Goal: Check status: Check status

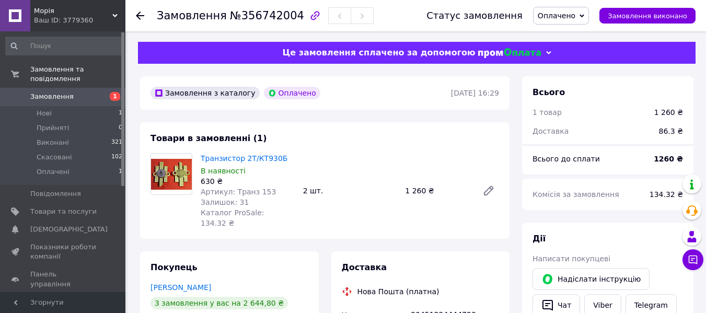
scroll to position [157, 0]
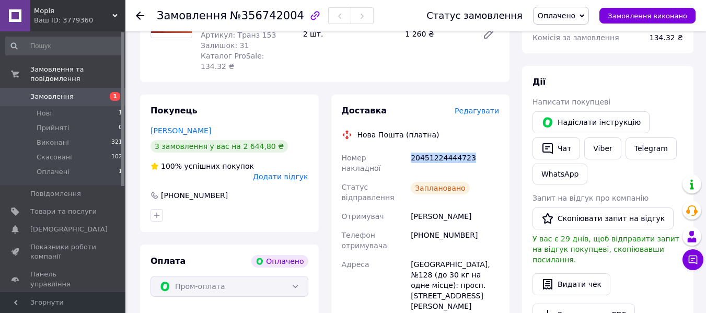
drag, startPoint x: 467, startPoint y: 148, endPoint x: 404, endPoint y: 148, distance: 62.2
click at [404, 148] on div "Номер накладної 20451224444723 Статус відправлення Заплановано Отримувач [PERSO…" at bounding box center [421, 279] width 162 height 263
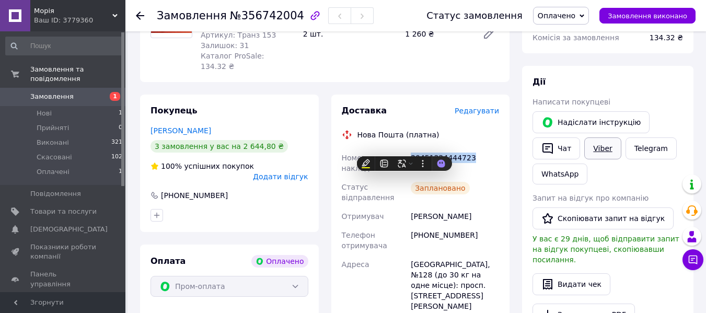
copy div "Номер накладної 20451224444723"
click at [596, 150] on link "Viber" at bounding box center [602, 148] width 37 height 22
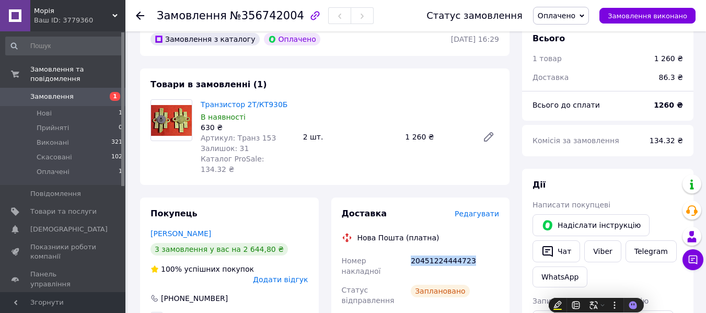
scroll to position [0, 0]
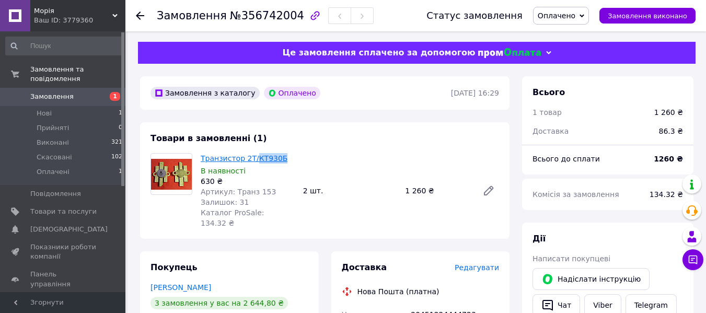
drag, startPoint x: 289, startPoint y: 158, endPoint x: 251, endPoint y: 162, distance: 38.4
click at [251, 162] on span "Транзистор 2Т/КТ930Б" at bounding box center [248, 158] width 94 height 10
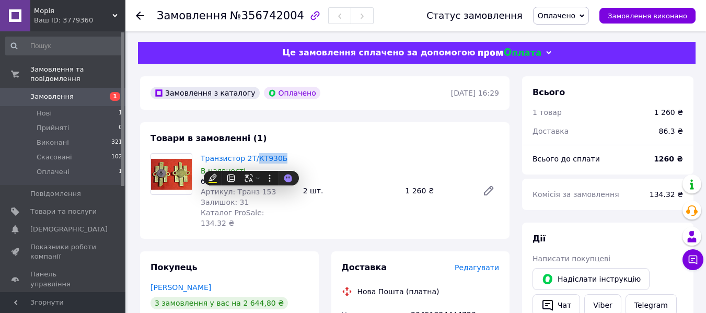
copy link "КТ930Б"
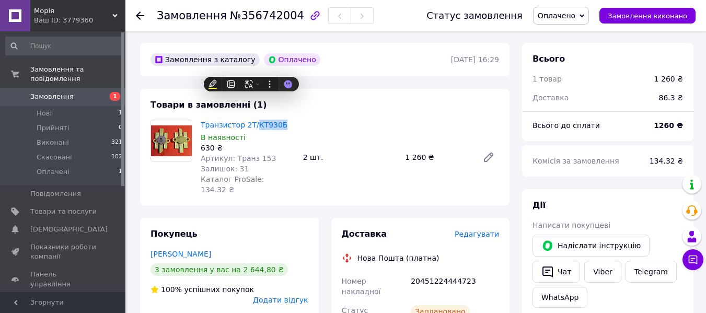
scroll to position [104, 0]
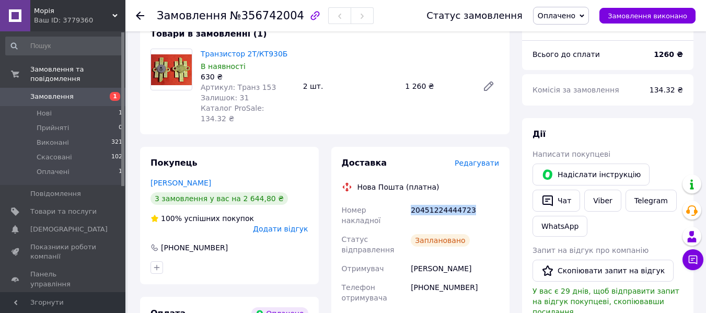
drag, startPoint x: 465, startPoint y: 197, endPoint x: 412, endPoint y: 199, distance: 52.8
click at [412, 201] on div "20451224444723" at bounding box center [455, 215] width 92 height 29
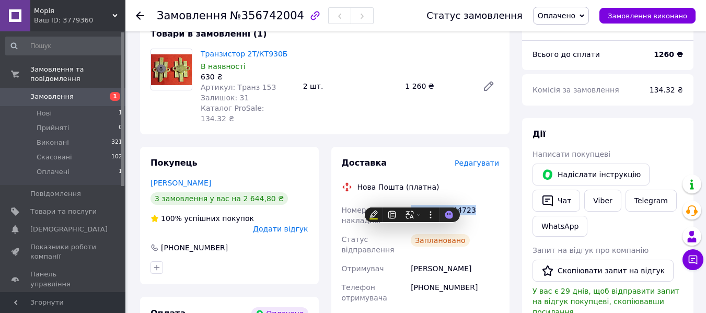
copy div "20451224444723"
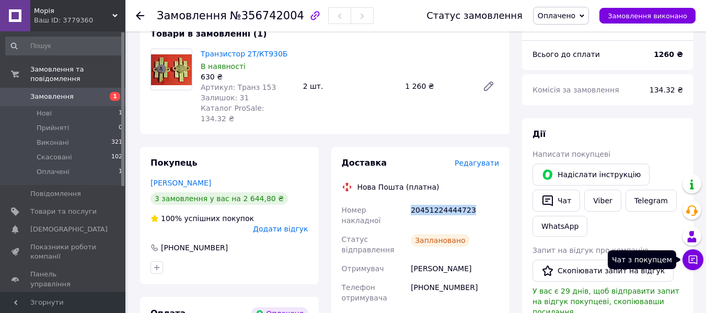
click at [693, 262] on icon at bounding box center [693, 259] width 9 height 9
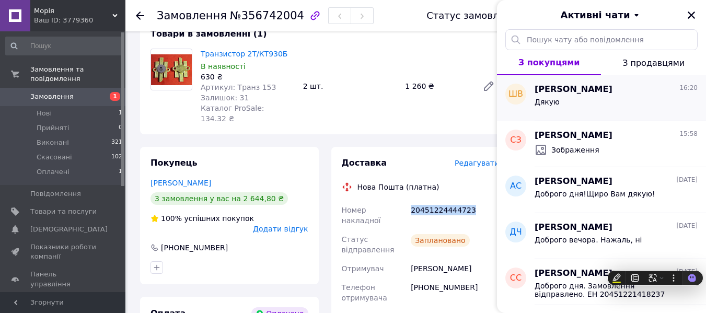
click at [592, 113] on div "[PERSON_NAME] 16:20 Дякую" at bounding box center [619, 98] width 171 height 46
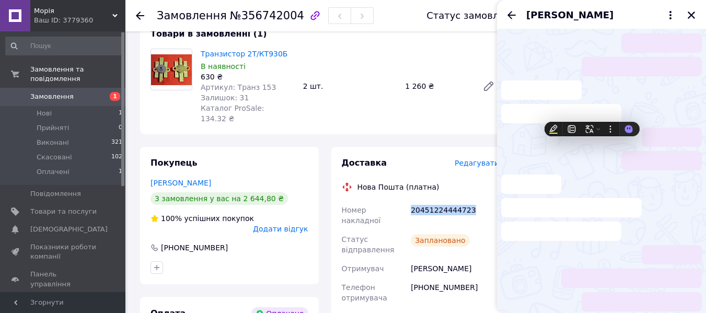
scroll to position [1335, 0]
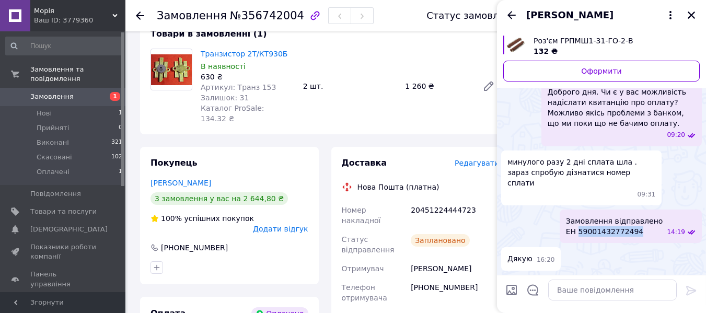
drag, startPoint x: 648, startPoint y: 232, endPoint x: 592, endPoint y: 233, distance: 55.9
click at [592, 233] on span "Замовлення відправлено ЕН 59001432772494" at bounding box center [614, 226] width 97 height 21
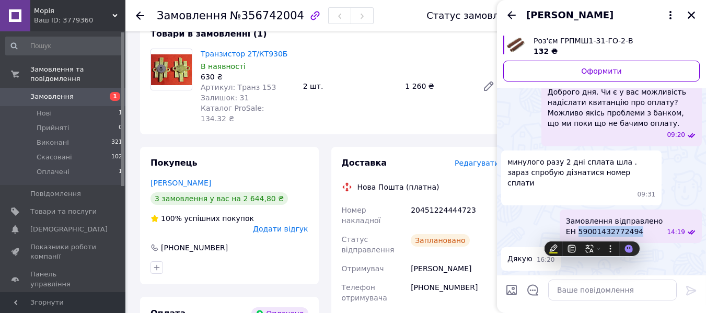
copy span "59001432772494"
